Goal: Check status: Check status

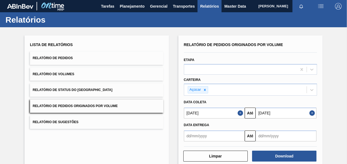
scroll to position [25, 0]
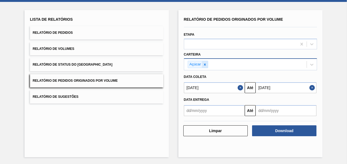
click at [204, 65] on icon at bounding box center [205, 65] width 4 height 4
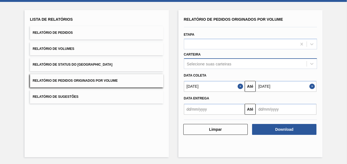
click at [73, 29] on button "Relatório de Pedidos" at bounding box center [96, 32] width 133 height 13
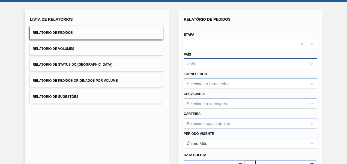
click at [201, 129] on div "Período Vigente Último Mês" at bounding box center [250, 139] width 138 height 20
click at [199, 124] on div "Selecione suas carteiras" at bounding box center [250, 123] width 133 height 11
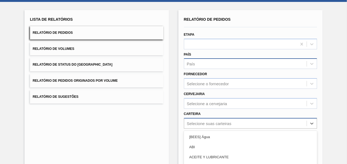
scroll to position [75, 0]
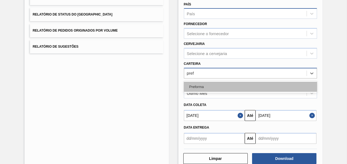
type input "prefo"
click at [204, 84] on div "Preforma" at bounding box center [250, 87] width 133 height 10
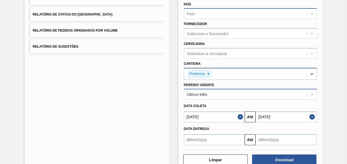
click at [205, 95] on div "Último Mês" at bounding box center [197, 94] width 20 height 5
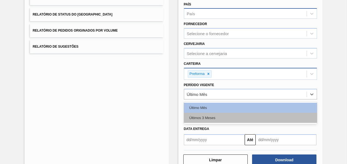
click at [205, 117] on div "Últimos 3 Meses" at bounding box center [250, 118] width 133 height 10
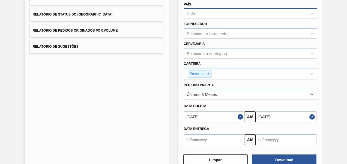
click at [212, 137] on input "text" at bounding box center [214, 139] width 61 height 11
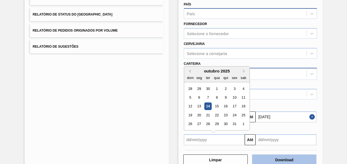
click at [298, 160] on button "Download" at bounding box center [284, 160] width 64 height 11
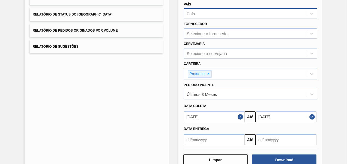
scroll to position [0, 0]
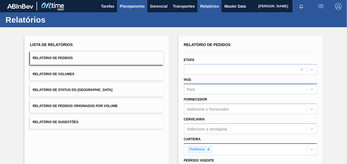
click at [140, 7] on span "Planejamento" at bounding box center [132, 6] width 25 height 7
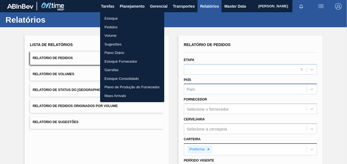
click at [113, 27] on li "Pedidos" at bounding box center [132, 27] width 64 height 9
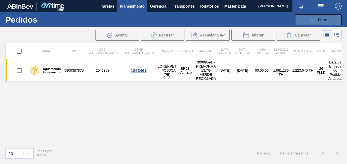
click at [324, 19] on span "Filtro" at bounding box center [323, 20] width 10 height 4
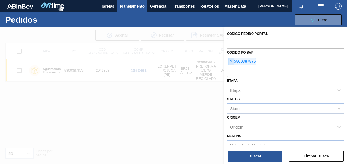
click at [231, 61] on span "×" at bounding box center [230, 61] width 5 height 7
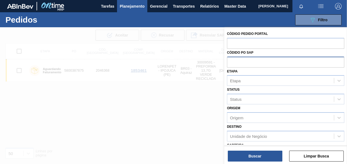
paste input "5800389552"
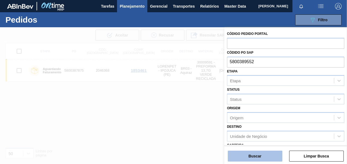
type input "5800389552"
click at [243, 157] on button "Buscar" at bounding box center [255, 156] width 55 height 11
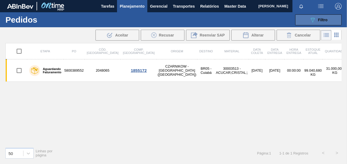
click at [312, 21] on icon "089F7B8B-B2A5-4AFE-B5C0-19BA573D28AC" at bounding box center [312, 20] width 7 height 7
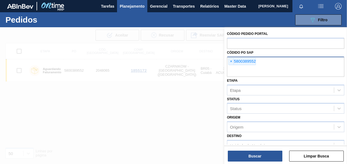
click at [230, 60] on span "×" at bounding box center [230, 61] width 5 height 7
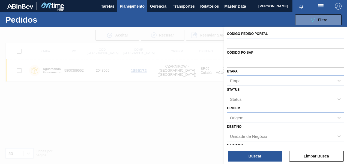
paste input "5800390316"
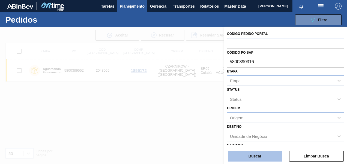
type input "5800390316"
click at [264, 154] on button "Buscar" at bounding box center [255, 156] width 55 height 11
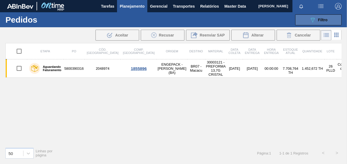
click at [308, 22] on button "089F7B8B-B2A5-4AFE-B5C0-19BA573D28AC Filtro" at bounding box center [318, 19] width 46 height 11
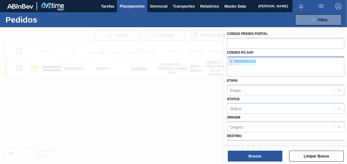
click at [231, 62] on span "×" at bounding box center [230, 61] width 5 height 7
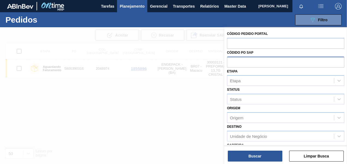
paste input "5800384453"
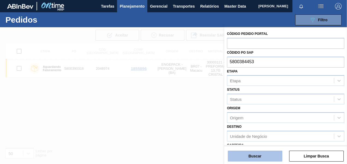
type input "5800384453"
click at [261, 154] on button "Buscar" at bounding box center [255, 156] width 55 height 11
